Goal: Use online tool/utility: Utilize a website feature to perform a specific function

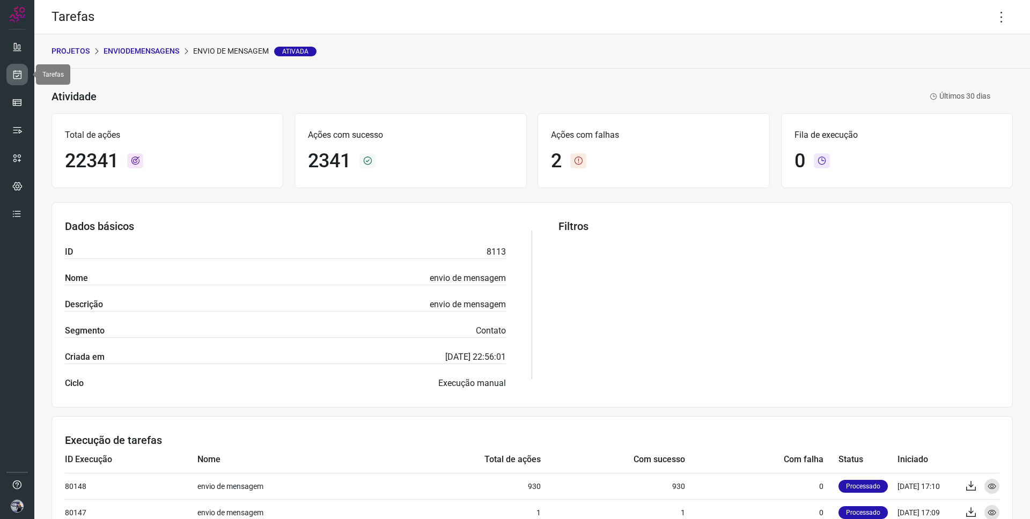
click at [19, 80] on link at bounding box center [16, 74] width 21 height 21
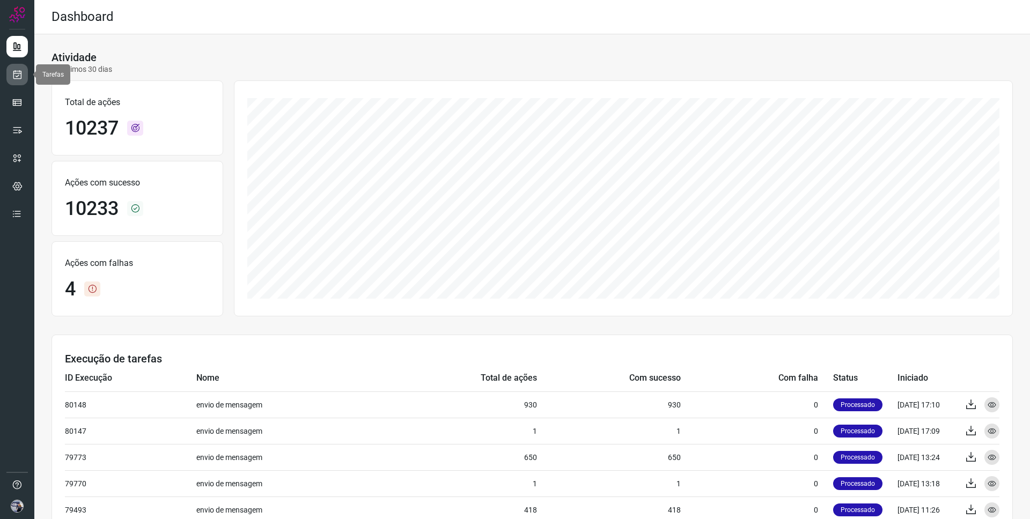
click at [19, 82] on link at bounding box center [16, 74] width 21 height 21
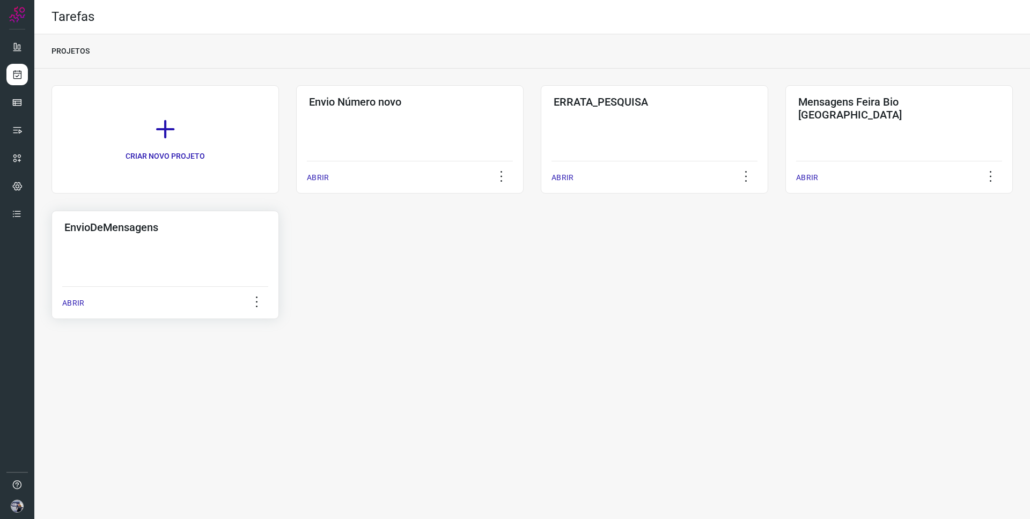
click at [201, 246] on div "EnvioDeMensagens ABRIR" at bounding box center [166, 265] width 228 height 108
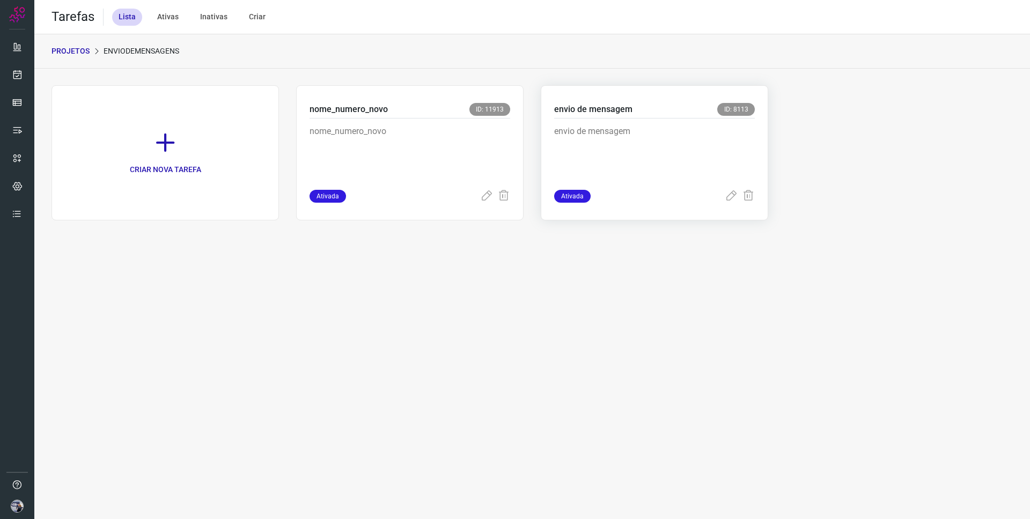
click at [701, 145] on p "envio de mensagem" at bounding box center [634, 152] width 161 height 54
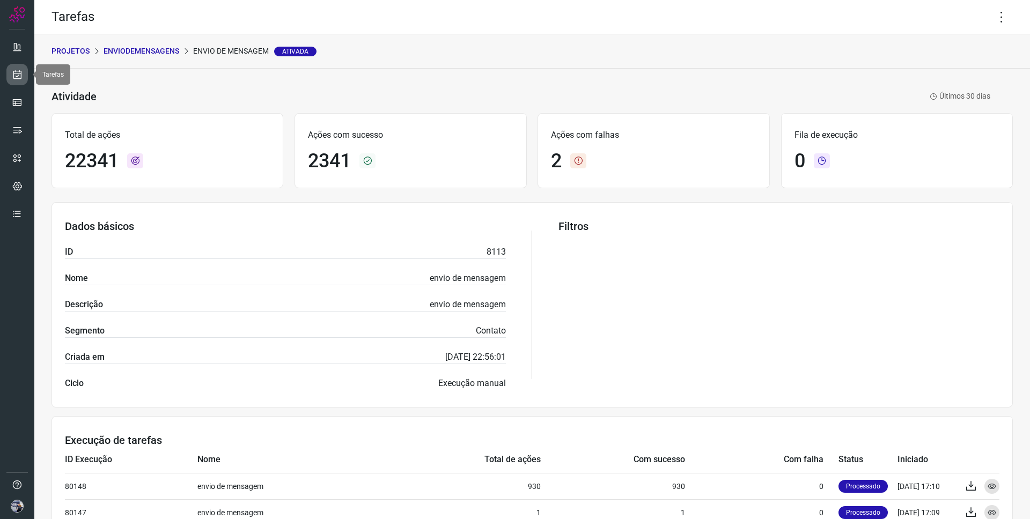
click at [19, 78] on icon at bounding box center [17, 74] width 11 height 11
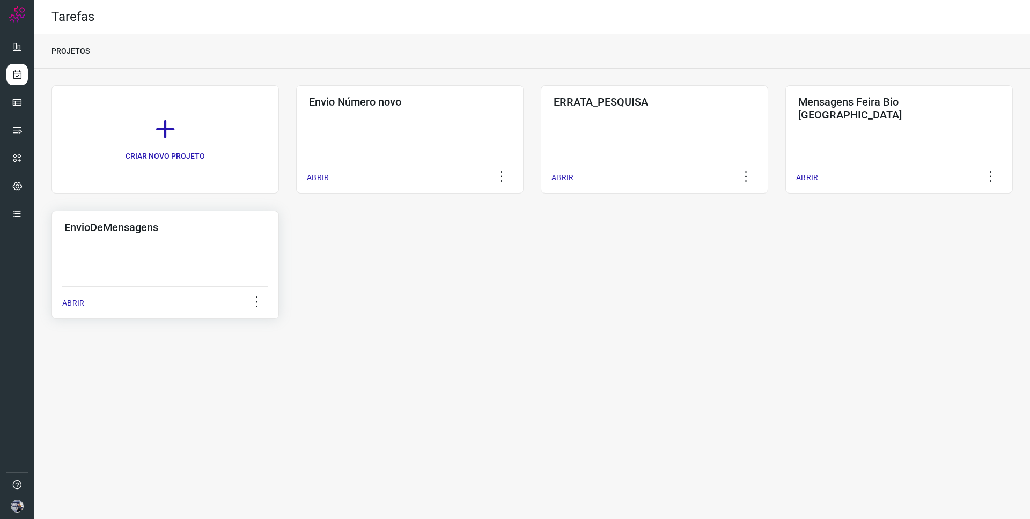
click at [160, 232] on h3 "EnvioDeMensagens" at bounding box center [165, 227] width 202 height 13
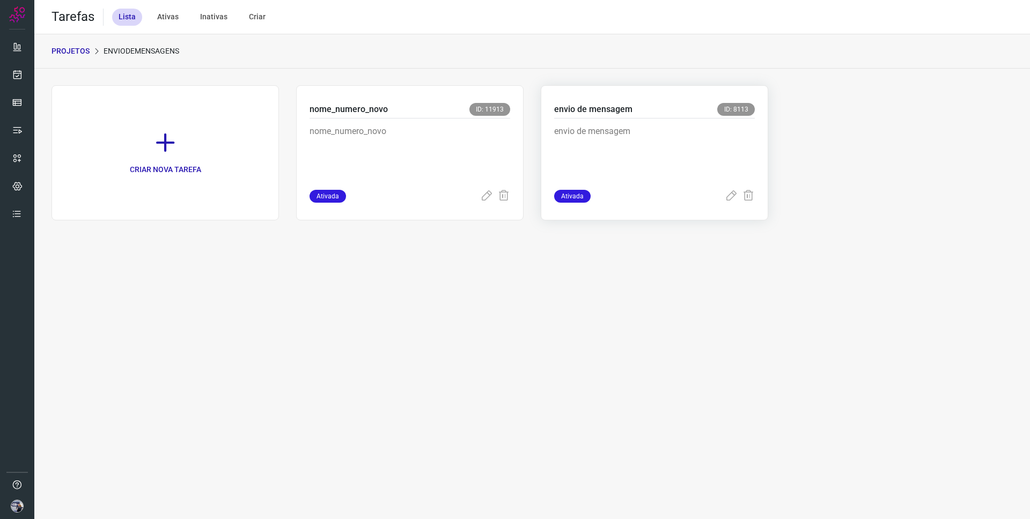
click at [703, 117] on div "envio de mensagem ID: 8113 envio de mensagem Ativada" at bounding box center [655, 152] width 228 height 135
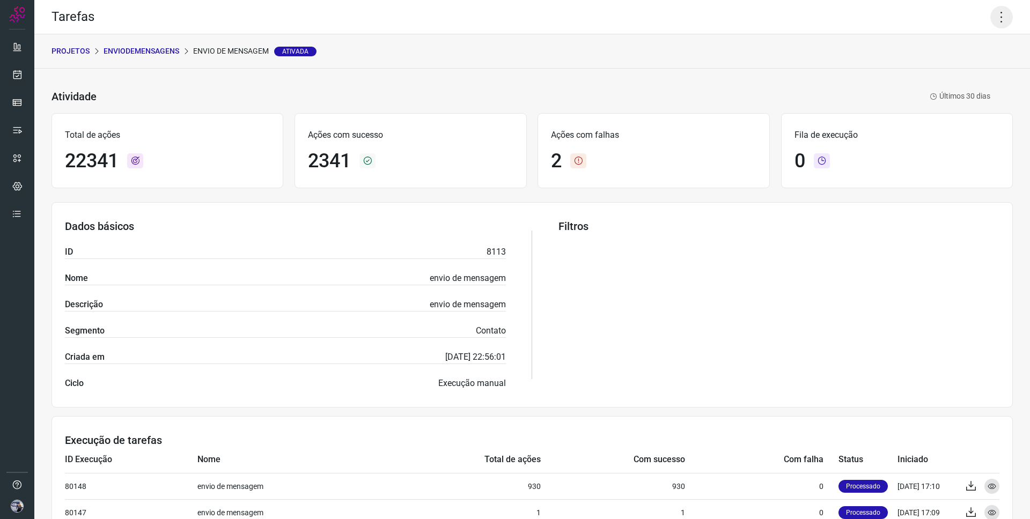
click at [997, 12] on icon at bounding box center [1002, 17] width 23 height 23
click at [967, 69] on li "Executar" at bounding box center [964, 70] width 98 height 17
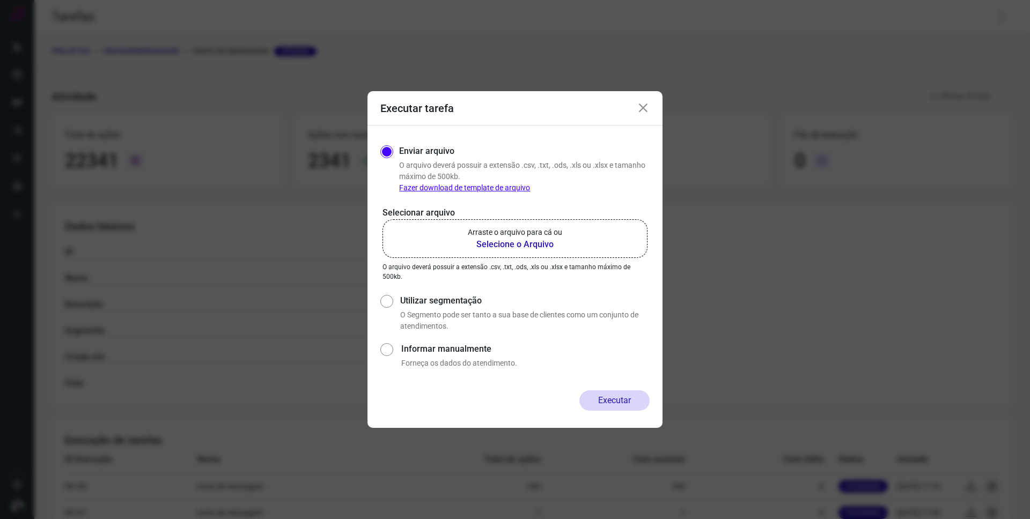
click at [526, 252] on label "Arraste o arquivo para cá ou Selecione o Arquivo" at bounding box center [515, 238] width 265 height 39
click at [0, 0] on input "Arraste o arquivo para cá ou Selecione o Arquivo" at bounding box center [0, 0] width 0 height 0
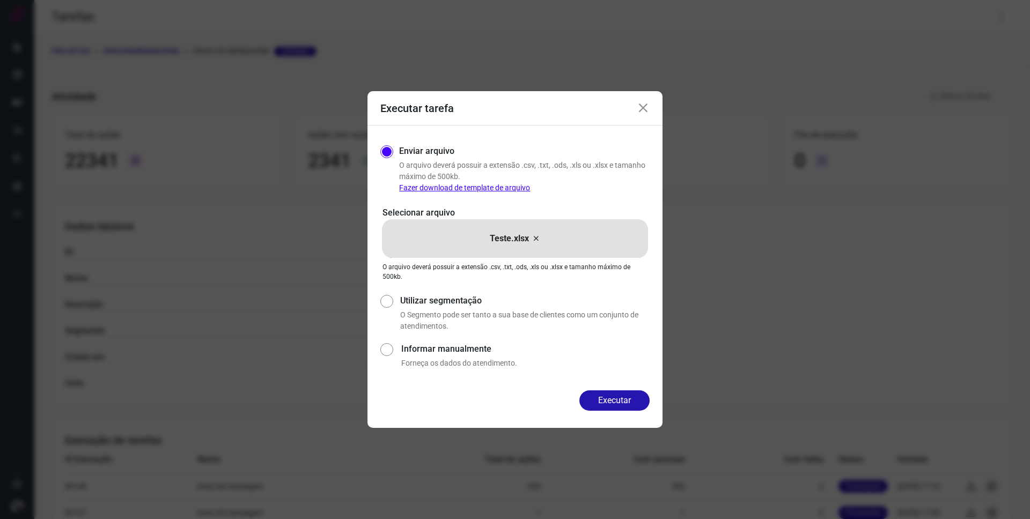
click at [605, 399] on button "Executar" at bounding box center [614, 401] width 70 height 20
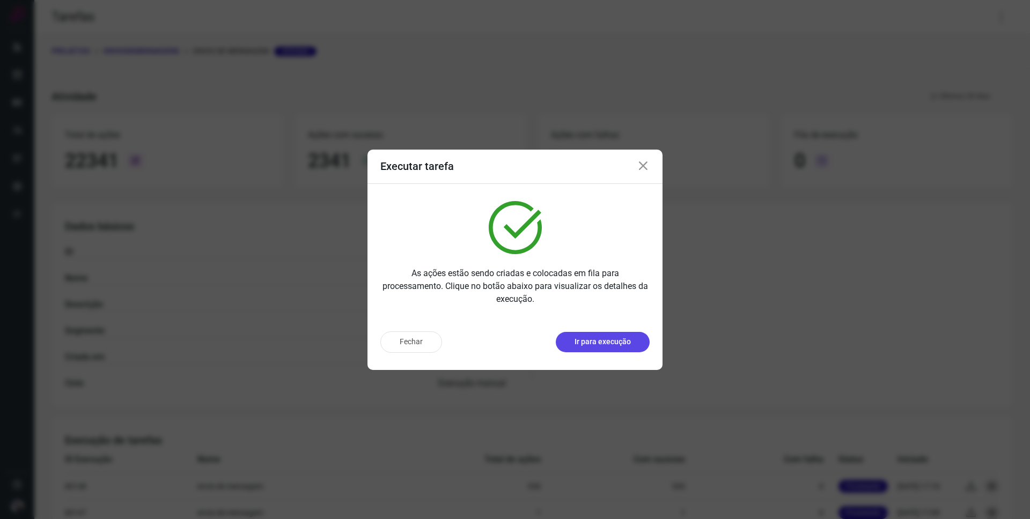
click at [618, 336] on p "Ir para execução" at bounding box center [603, 341] width 56 height 11
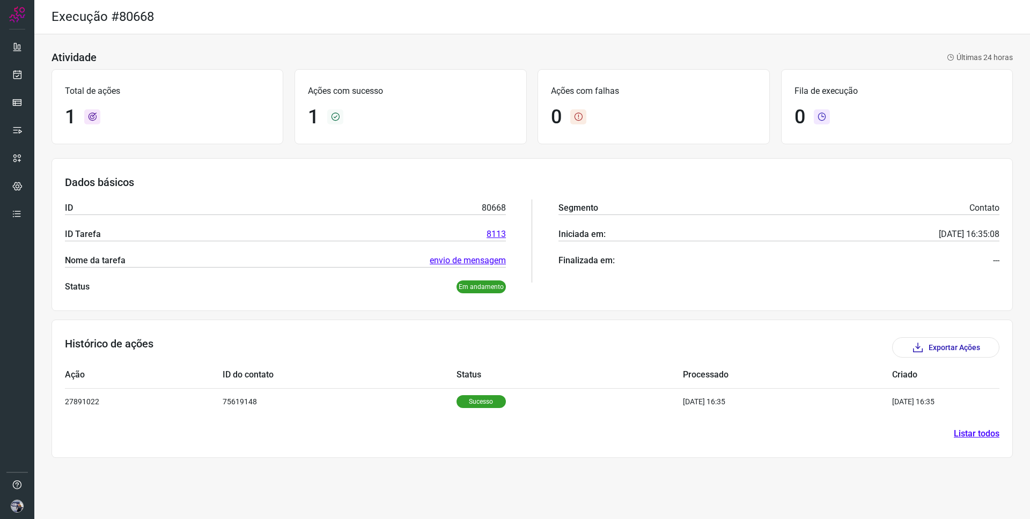
click at [28, 75] on div at bounding box center [17, 259] width 34 height 519
click at [24, 75] on link at bounding box center [16, 74] width 21 height 21
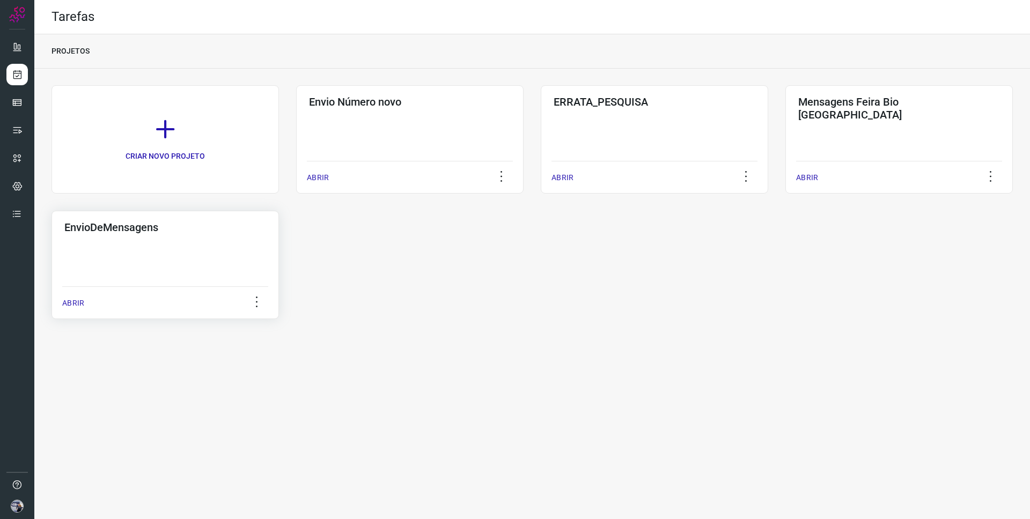
click at [127, 223] on h3 "EnvioDeMensagens" at bounding box center [165, 227] width 202 height 13
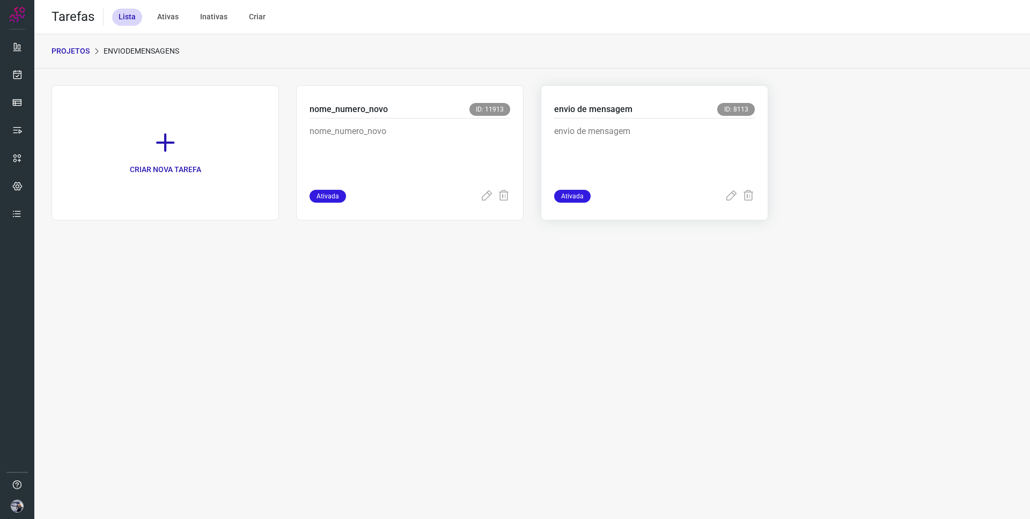
click at [619, 133] on p "envio de mensagem" at bounding box center [634, 152] width 161 height 54
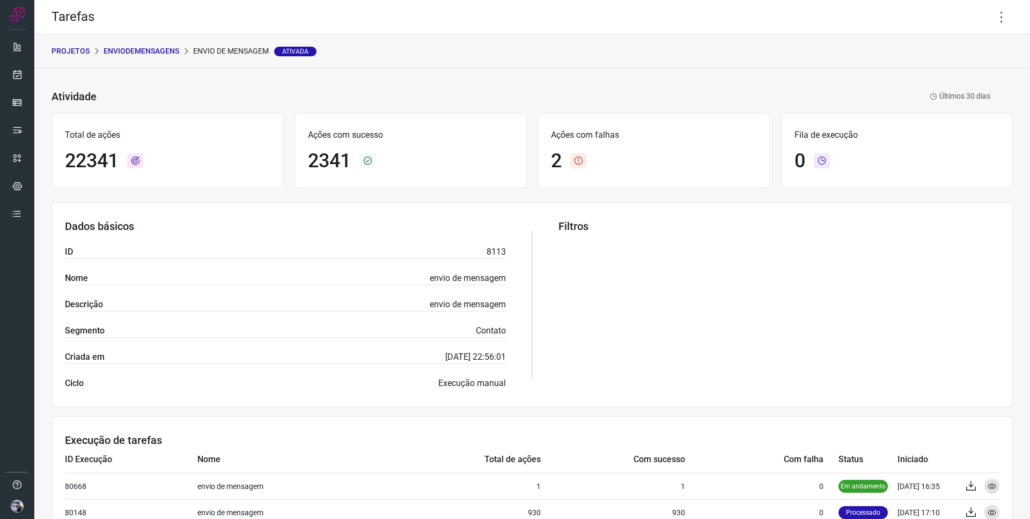
drag, startPoint x: 1000, startPoint y: 22, endPoint x: 987, endPoint y: 45, distance: 26.4
click at [1000, 22] on icon at bounding box center [1002, 17] width 23 height 23
click at [962, 69] on li "Executar" at bounding box center [964, 70] width 98 height 17
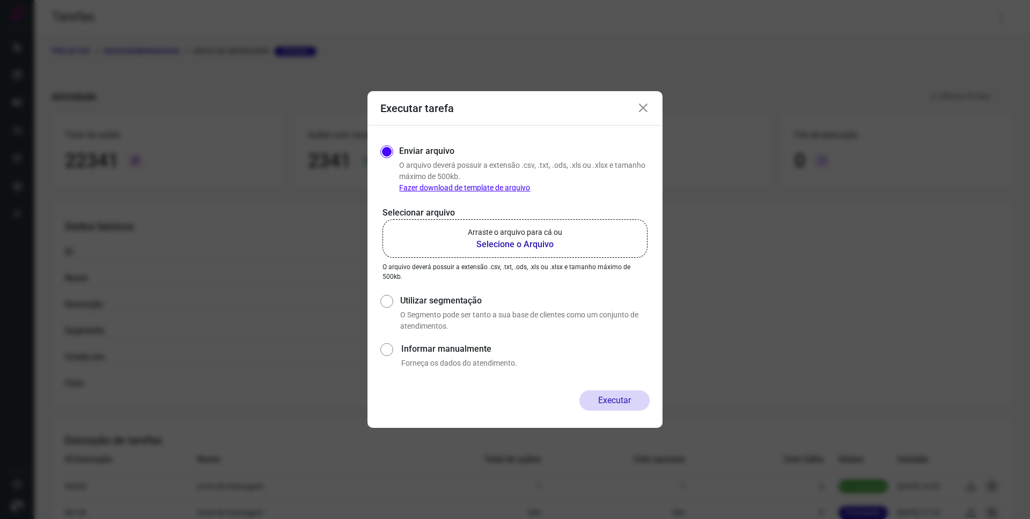
click at [552, 250] on b "Selecione o Arquivo" at bounding box center [515, 244] width 94 height 13
click at [0, 0] on input "Arraste o arquivo para cá ou Selecione o Arquivo" at bounding box center [0, 0] width 0 height 0
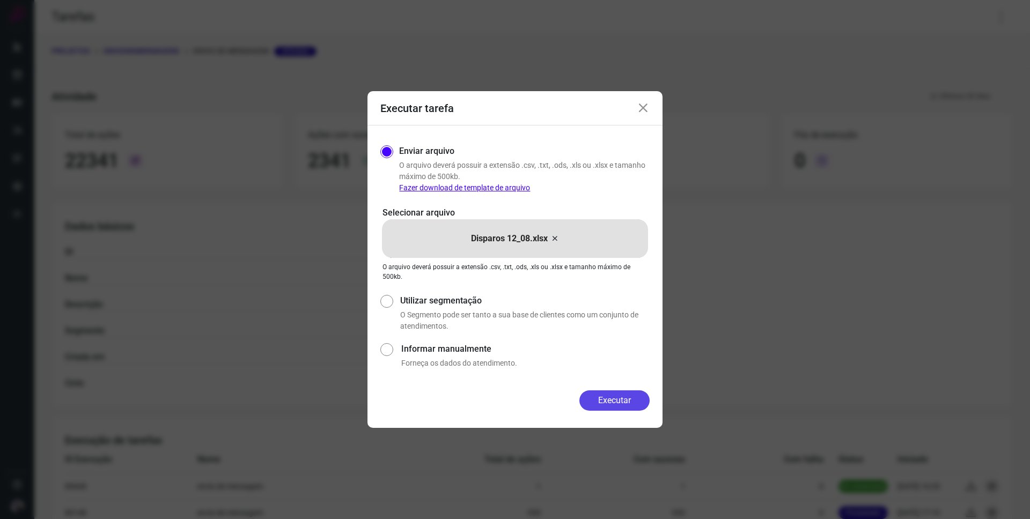
click at [624, 400] on button "Executar" at bounding box center [614, 401] width 70 height 20
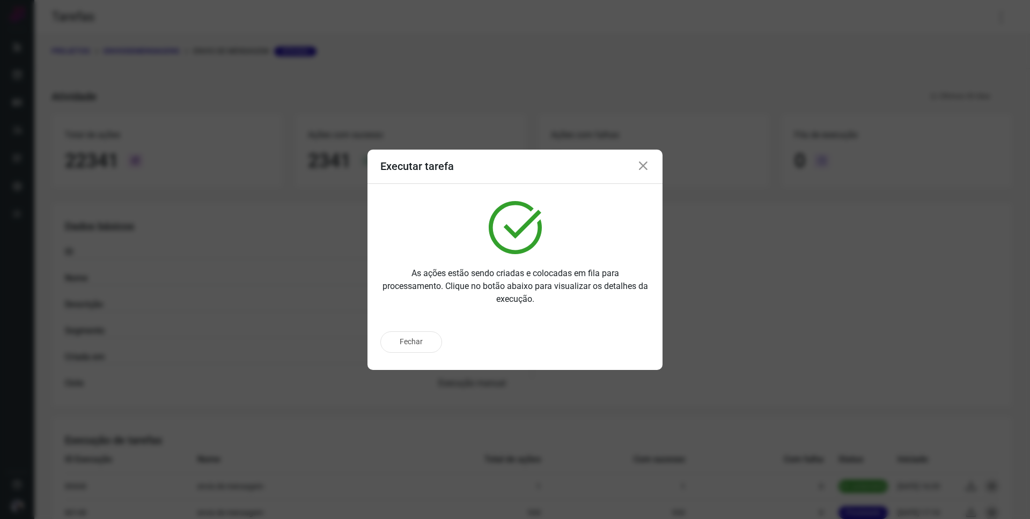
click at [647, 167] on icon at bounding box center [643, 166] width 13 height 13
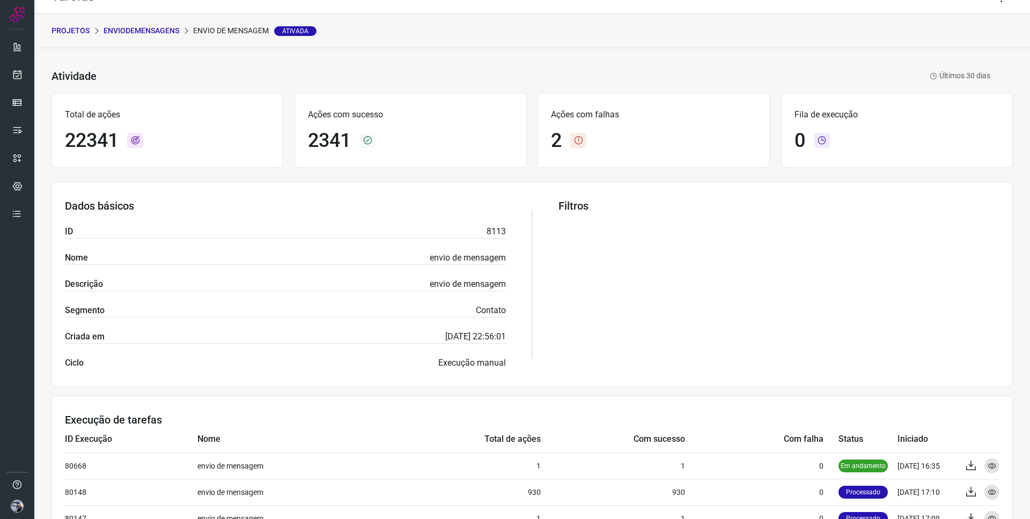
scroll to position [42, 0]
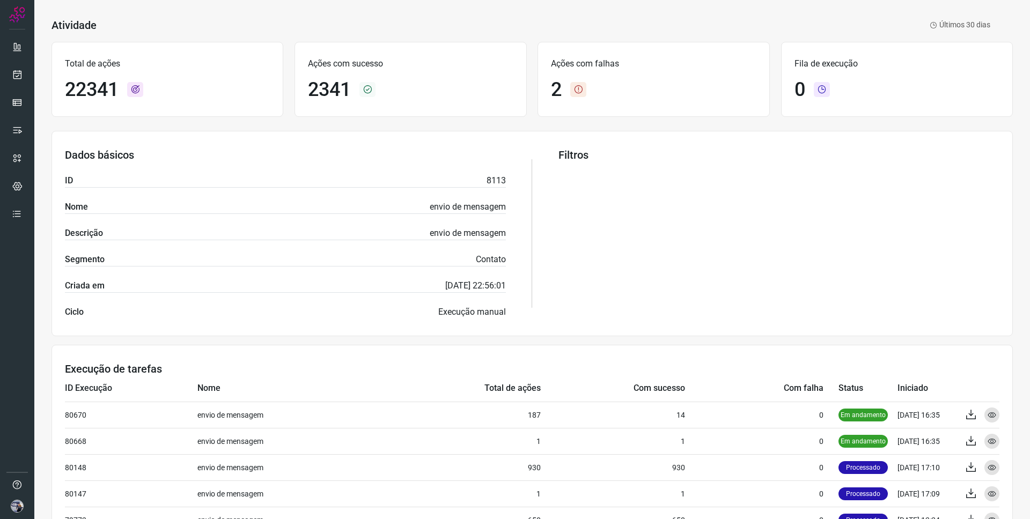
scroll to position [85, 0]
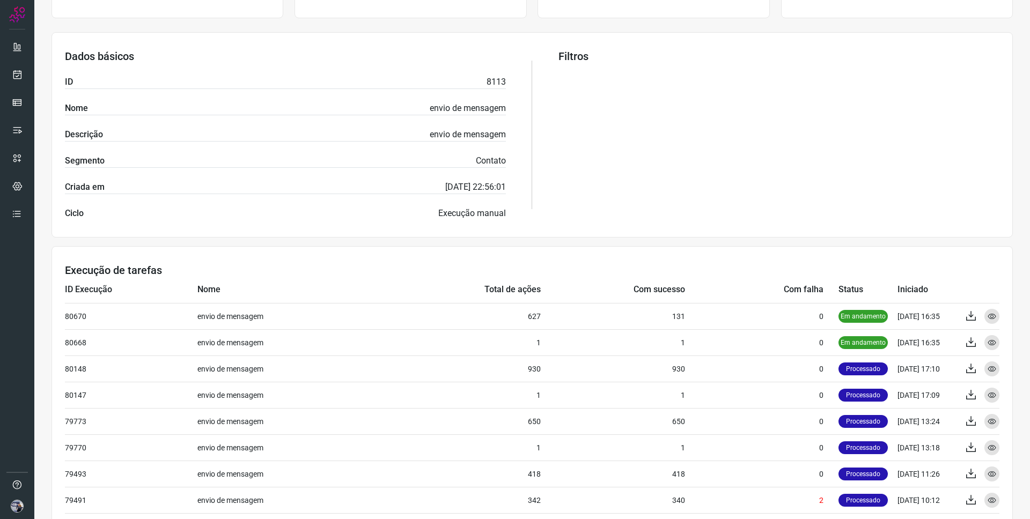
scroll to position [171, 0]
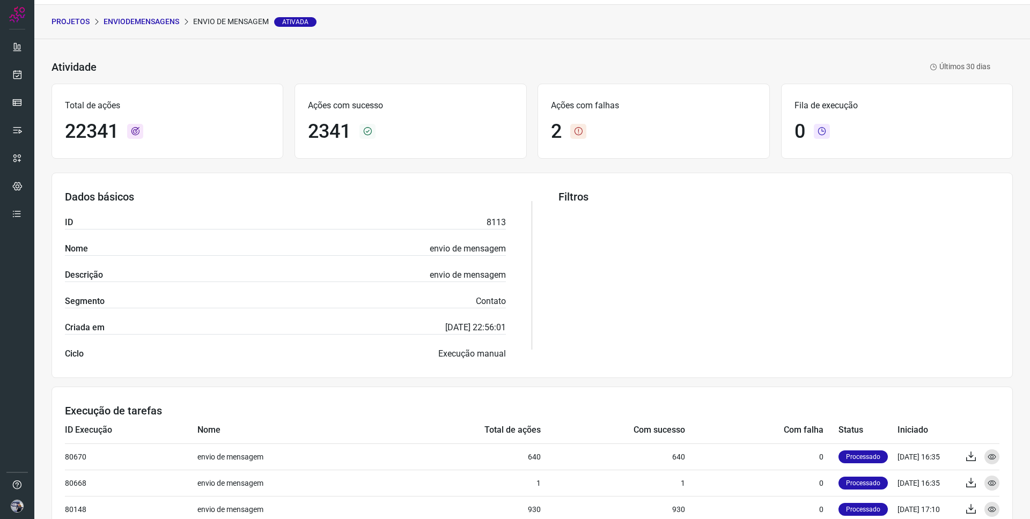
scroll to position [272, 0]
